Goal: Information Seeking & Learning: Learn about a topic

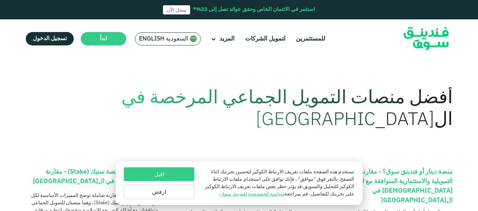
click at [139, 174] on button "اقبل" at bounding box center [159, 175] width 71 height 14
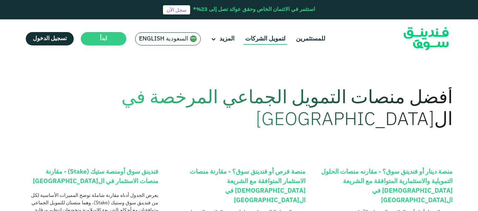
click at [258, 39] on link "لتمويل الشركات" at bounding box center [265, 39] width 44 height 12
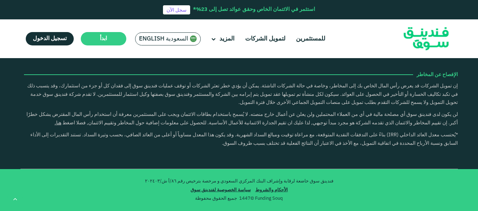
scroll to position [1658, 0]
click at [50, 32] on link "open Instagram" at bounding box center [53, 27] width 11 height 11
